Goal: Task Accomplishment & Management: Use online tool/utility

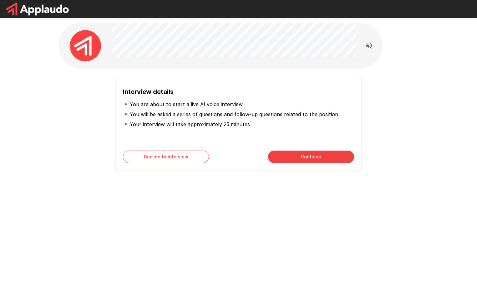
click at [304, 155] on button "Continue" at bounding box center [311, 157] width 86 height 13
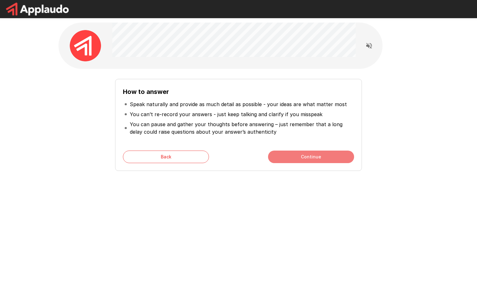
click at [305, 158] on button "Continue" at bounding box center [311, 157] width 86 height 13
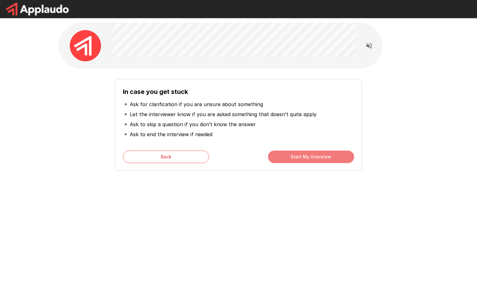
click at [305, 158] on button "Start My Interview" at bounding box center [311, 157] width 86 height 13
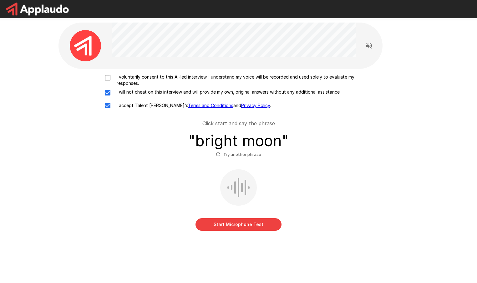
click at [254, 228] on button "Start Microphone Test" at bounding box center [239, 224] width 86 height 13
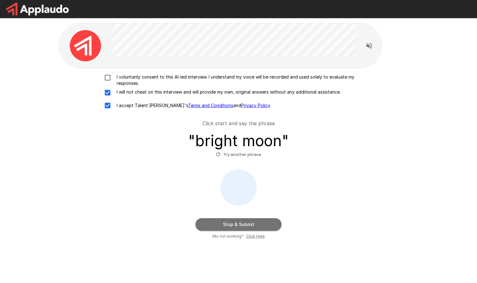
click at [254, 228] on button "Stop & Submit" at bounding box center [239, 224] width 86 height 13
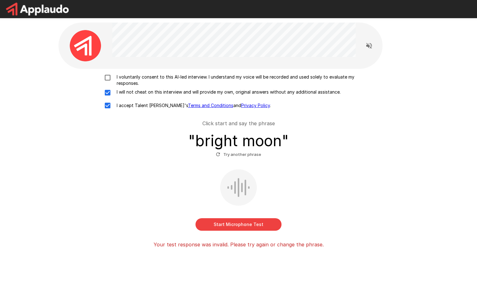
click at [236, 224] on button "Start Microphone Test" at bounding box center [239, 224] width 86 height 13
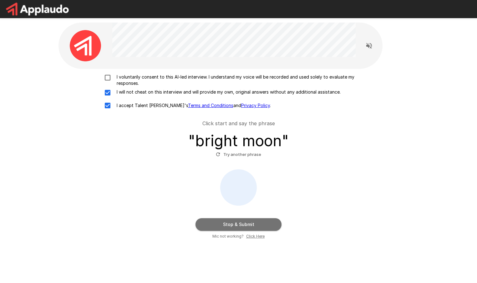
click at [236, 224] on button "Stop & Submit" at bounding box center [239, 224] width 86 height 13
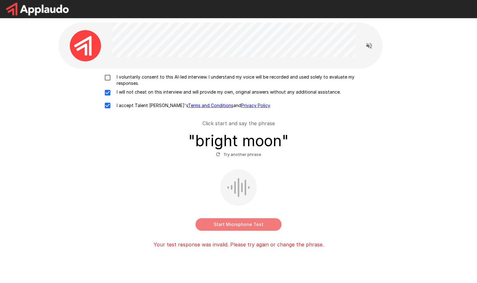
click at [236, 224] on button "Start Microphone Test" at bounding box center [239, 224] width 86 height 13
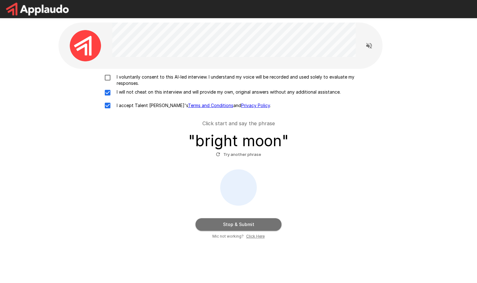
click at [236, 224] on button "Stop & Submit" at bounding box center [239, 224] width 86 height 13
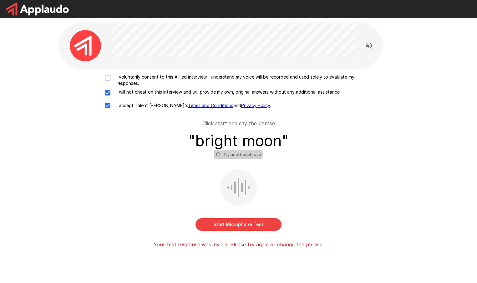
click at [237, 154] on button "Try another phrase" at bounding box center [238, 155] width 49 height 10
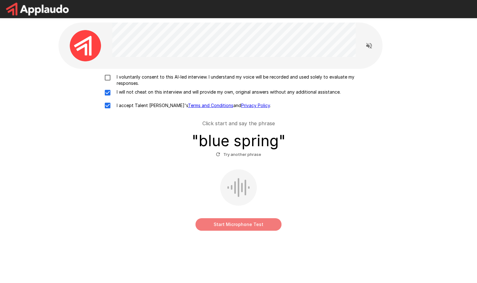
click at [234, 224] on button "Start Microphone Test" at bounding box center [239, 224] width 86 height 13
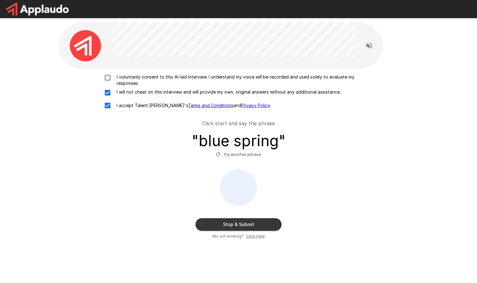
click at [234, 224] on button "Stop & Submit" at bounding box center [239, 224] width 86 height 13
